Goal: Information Seeking & Learning: Learn about a topic

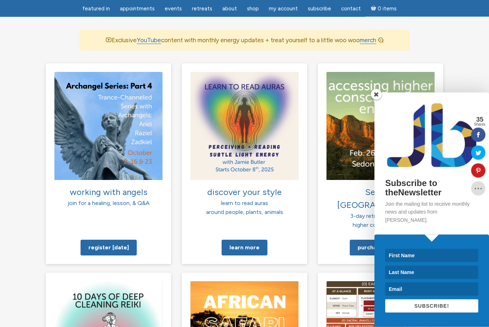
scroll to position [494, 0]
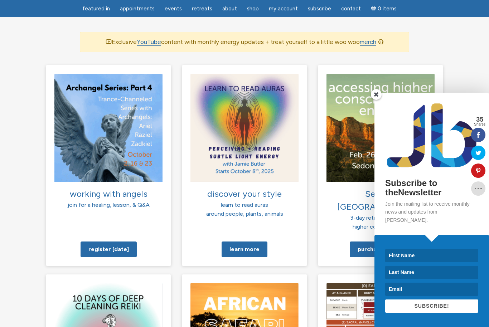
click at [378, 100] on span at bounding box center [376, 94] width 11 height 11
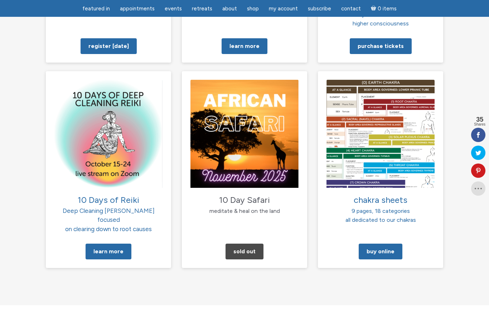
scroll to position [677, 0]
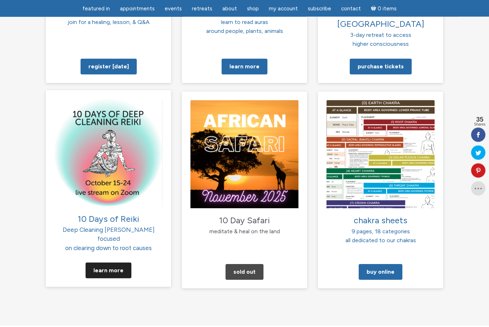
click at [108, 263] on link "Learn More" at bounding box center [109, 271] width 46 height 16
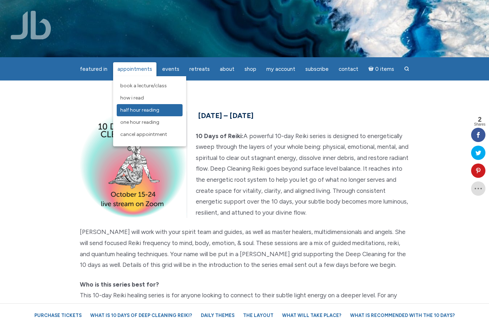
click at [148, 113] on span "Half Hour Reading" at bounding box center [139, 110] width 39 height 6
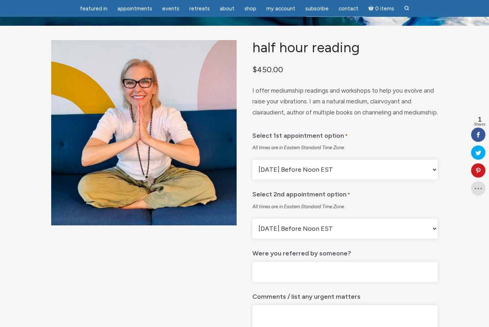
scroll to position [32, 0]
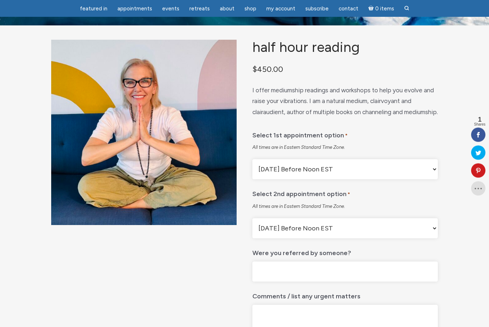
click at [433, 180] on select "[DATE] Before Noon EST [DATE] After Noon EST First Available Appointment" at bounding box center [346, 170] width 186 height 20
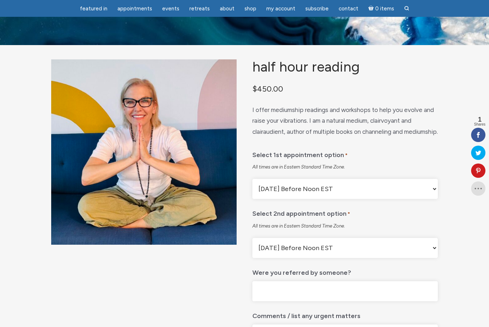
scroll to position [0, 0]
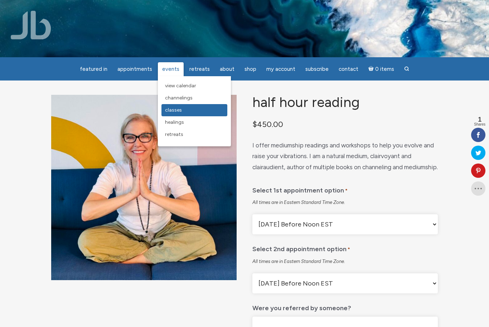
click at [175, 108] on span "Classes" at bounding box center [173, 110] width 17 height 6
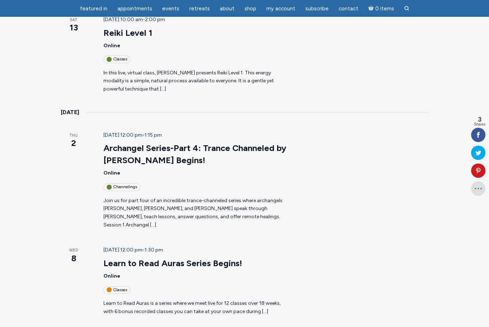
scroll to position [148, 0]
click at [107, 143] on link "Archangel Series-Part 4: Trance Channeled by Jamie Butler Begins!" at bounding box center [195, 154] width 183 height 23
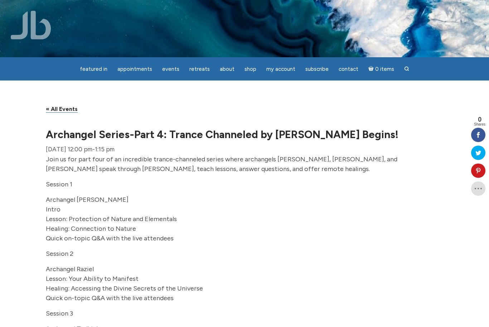
click at [214, 319] on p "Session 3" at bounding box center [245, 314] width 398 height 10
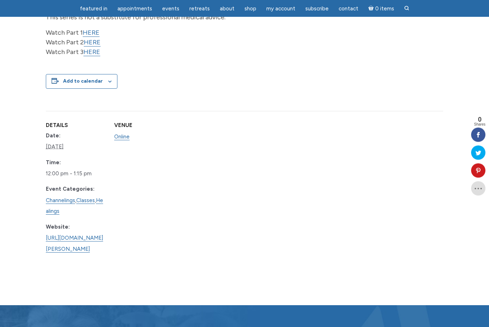
scroll to position [410, 0]
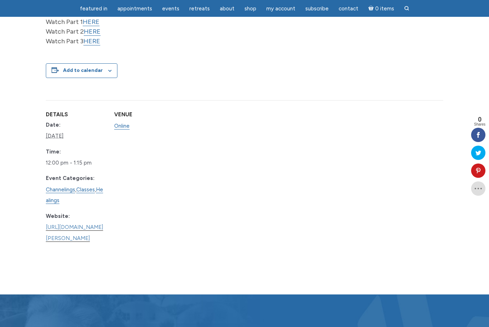
click at [103, 224] on link "https://www.learnitlive.com/Class/Archangel-Series-Part-4%3A-Trance-Channeled-b…" at bounding box center [74, 233] width 57 height 18
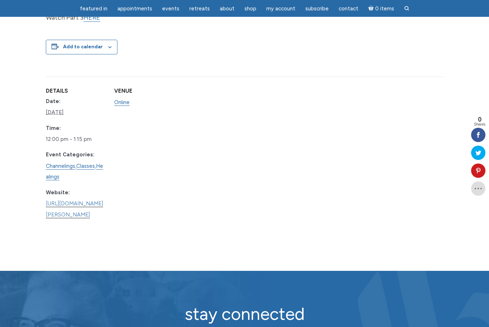
click at [78, 209] on link "https://www.learnitlive.com/Class/Archangel-Series-Part-4%3A-Trance-Channeled-b…" at bounding box center [74, 210] width 57 height 18
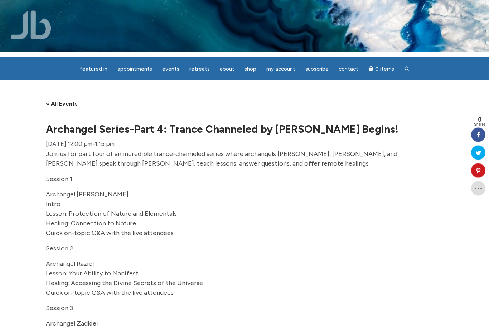
scroll to position [0, 0]
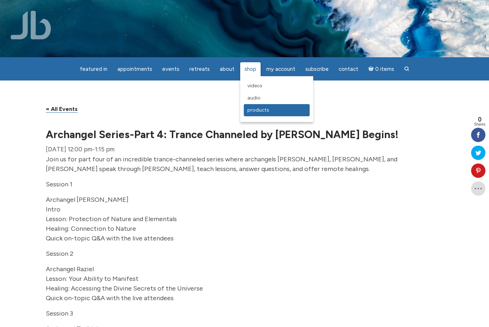
click at [258, 109] on span "Products" at bounding box center [259, 110] width 22 height 6
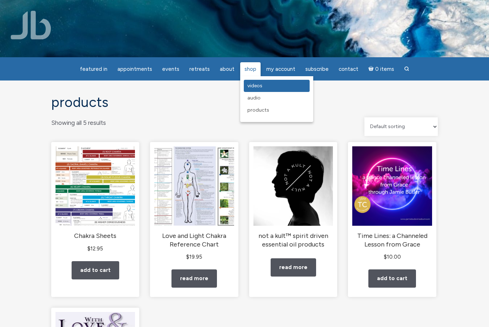
click at [257, 85] on span "Videos" at bounding box center [255, 86] width 15 height 6
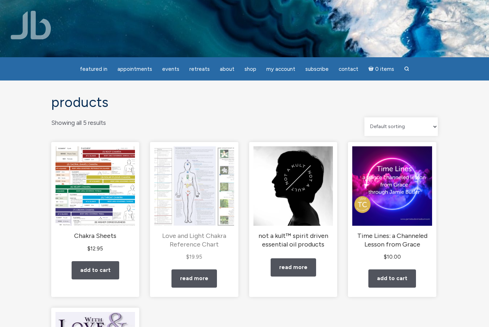
click at [202, 206] on img "main" at bounding box center [194, 187] width 80 height 80
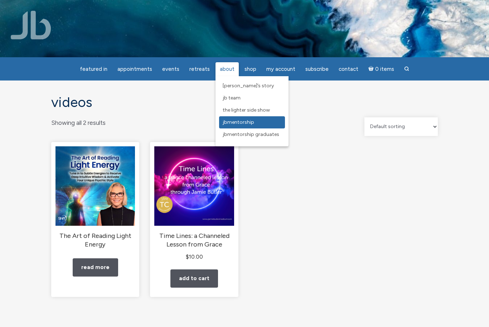
click at [237, 125] on span "JBMentorship" at bounding box center [239, 122] width 32 height 6
